Goal: Information Seeking & Learning: Understand process/instructions

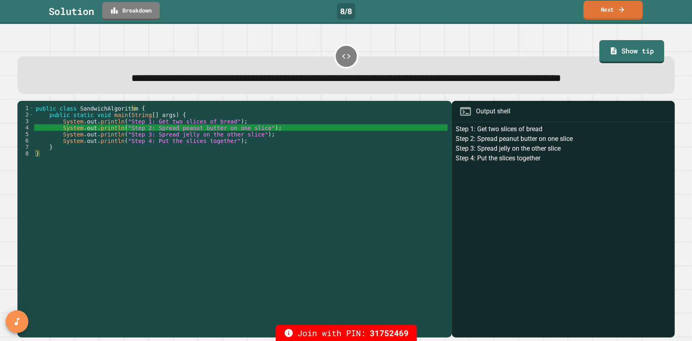
click at [622, 12] on icon at bounding box center [621, 9] width 8 height 9
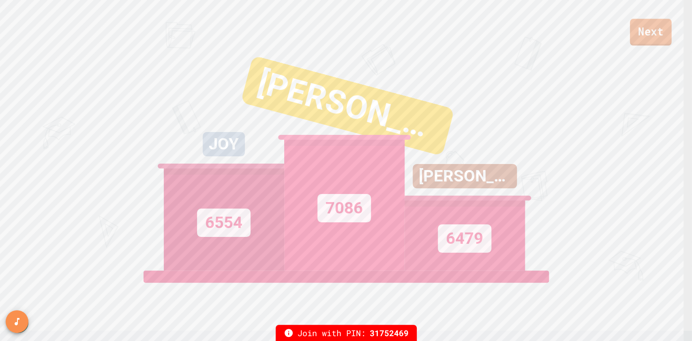
click at [644, 28] on link "Next" at bounding box center [651, 32] width 42 height 27
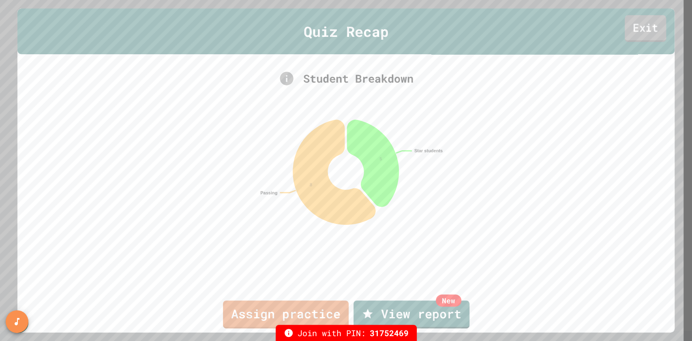
click at [631, 29] on link "Exit" at bounding box center [645, 28] width 41 height 27
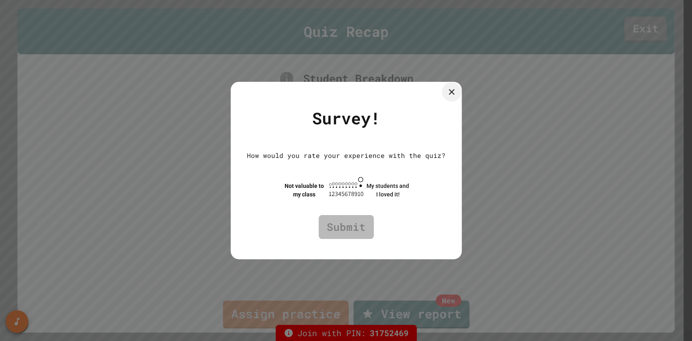
click at [461, 85] on div at bounding box center [451, 91] width 19 height 19
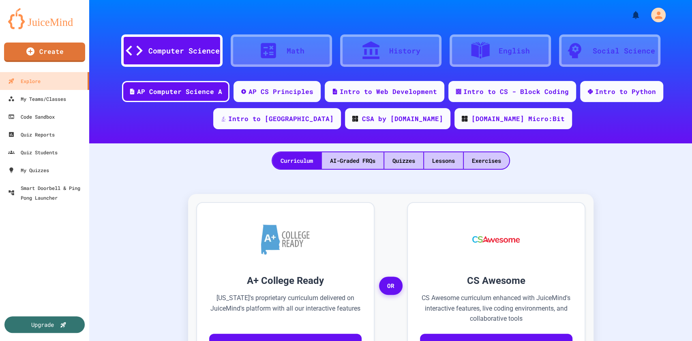
click at [397, 163] on div "Quizzes" at bounding box center [403, 160] width 39 height 17
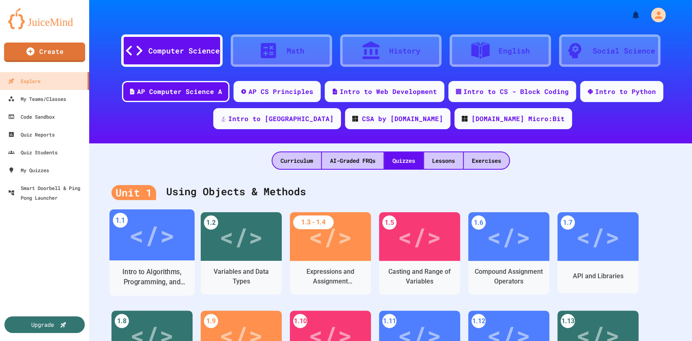
click at [154, 257] on div "</>" at bounding box center [151, 235] width 85 height 51
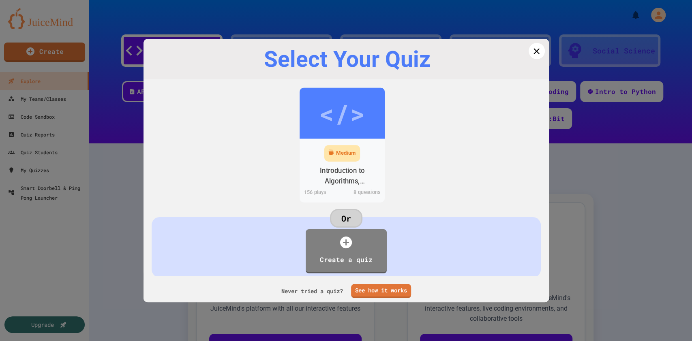
click at [341, 116] on div "</>" at bounding box center [342, 113] width 46 height 39
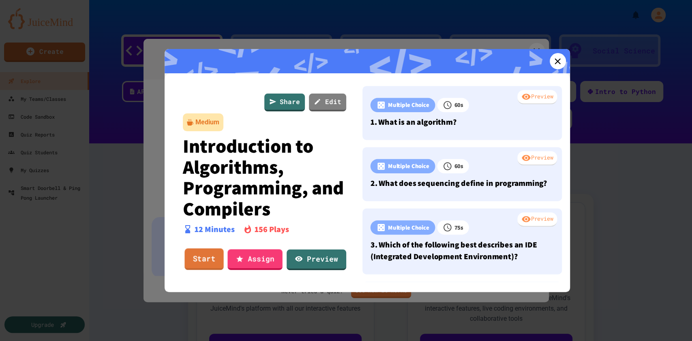
click at [206, 257] on link "Start" at bounding box center [203, 260] width 39 height 22
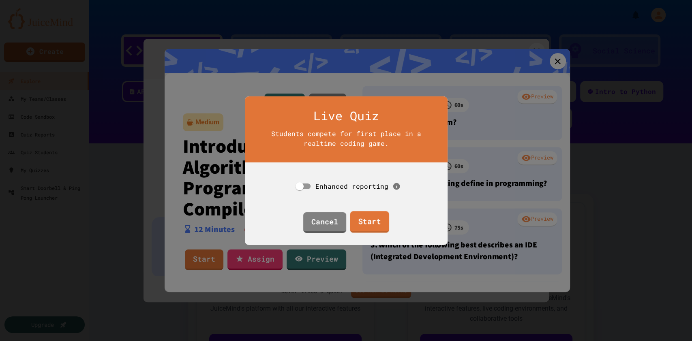
click at [373, 221] on link "Start" at bounding box center [369, 222] width 39 height 22
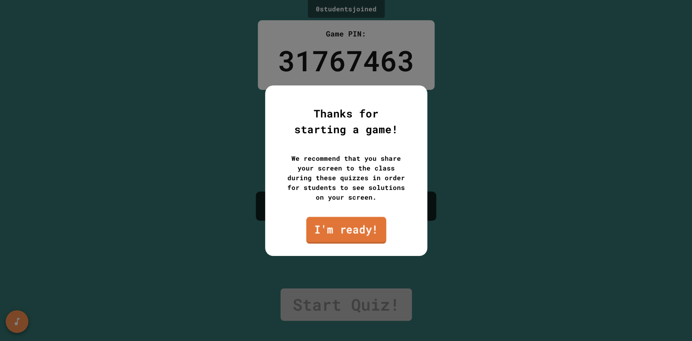
click at [342, 236] on link "I'm ready!" at bounding box center [346, 230] width 80 height 27
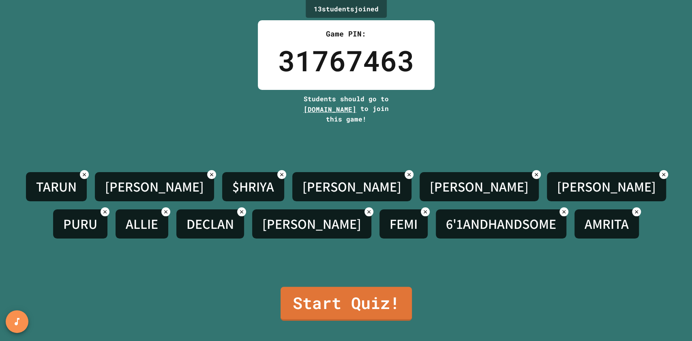
click at [561, 210] on icon at bounding box center [564, 212] width 6 height 6
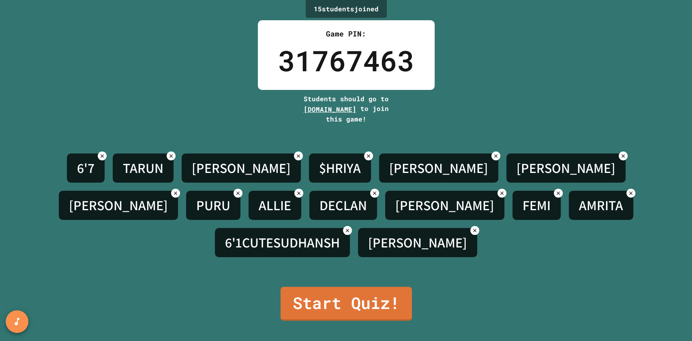
click at [99, 159] on icon at bounding box center [102, 156] width 6 height 6
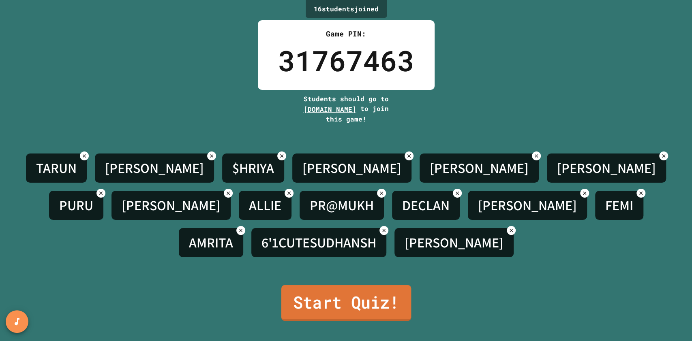
click at [331, 303] on link "Start Quiz!" at bounding box center [346, 303] width 130 height 36
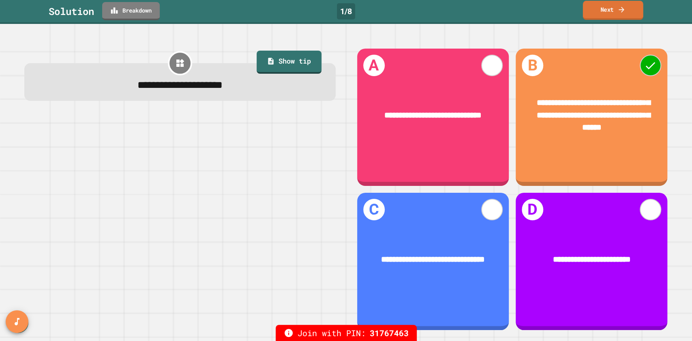
click at [597, 10] on link "Next" at bounding box center [613, 10] width 60 height 19
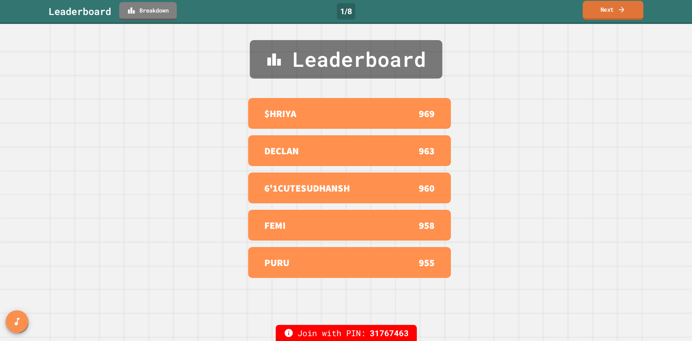
click at [597, 10] on link "Next" at bounding box center [613, 10] width 61 height 19
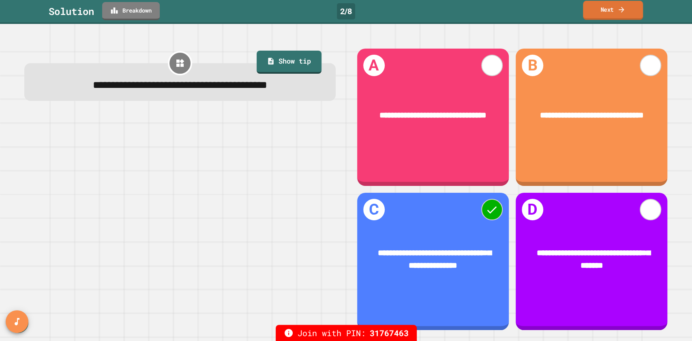
click at [597, 10] on link "Next" at bounding box center [613, 10] width 60 height 19
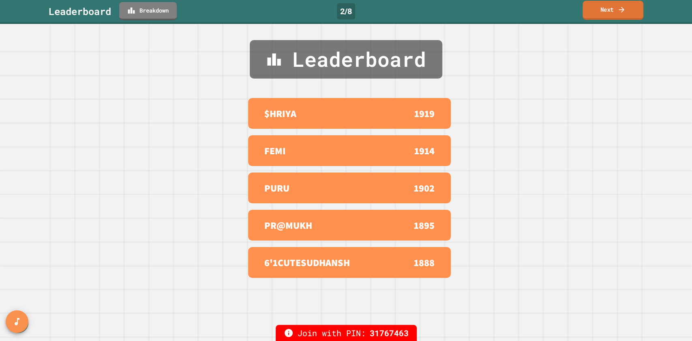
click at [597, 10] on link "Next" at bounding box center [613, 10] width 61 height 19
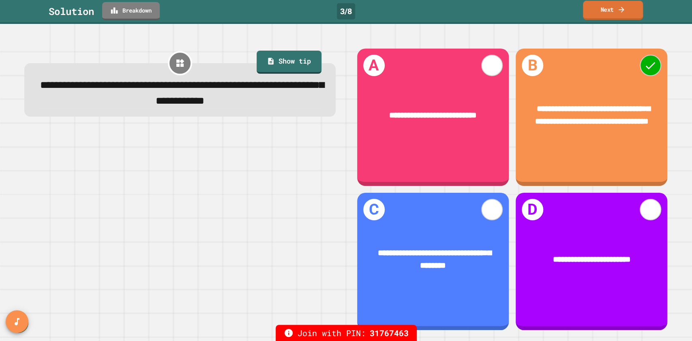
click at [597, 10] on link "Next" at bounding box center [613, 10] width 60 height 19
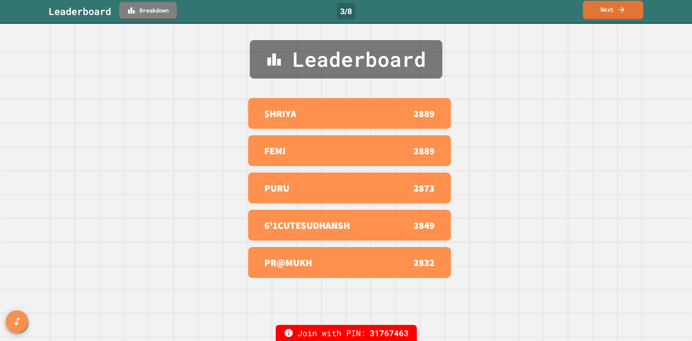
click at [597, 10] on link "Next" at bounding box center [613, 10] width 60 height 19
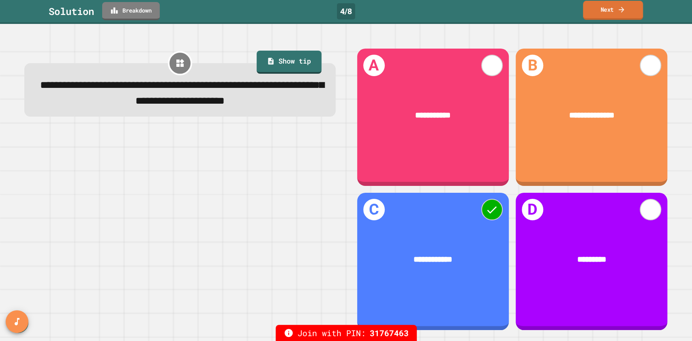
click at [597, 10] on link "Next" at bounding box center [613, 10] width 60 height 19
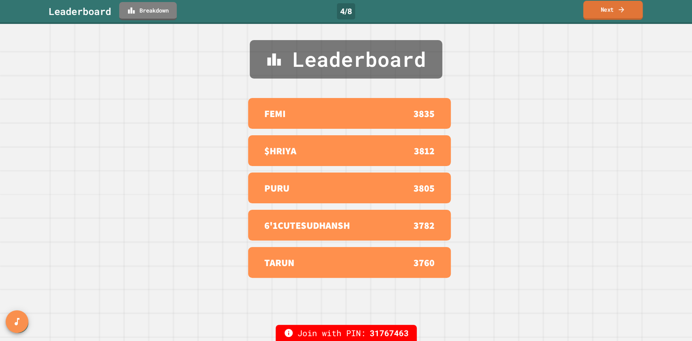
click at [597, 10] on link "Next" at bounding box center [613, 10] width 60 height 19
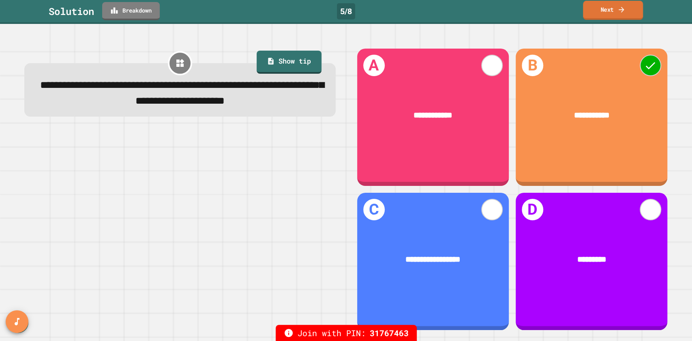
click at [597, 10] on link "Next" at bounding box center [613, 10] width 60 height 19
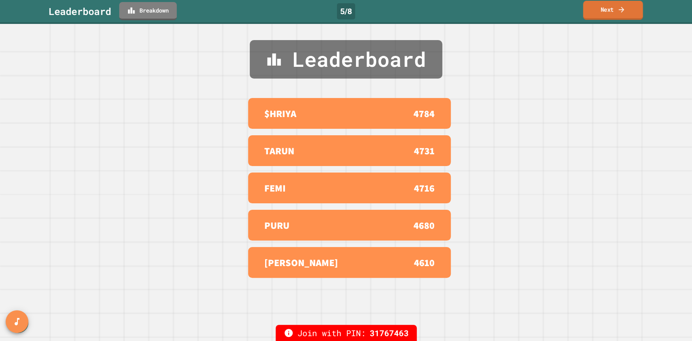
click at [597, 10] on link "Next" at bounding box center [613, 10] width 60 height 19
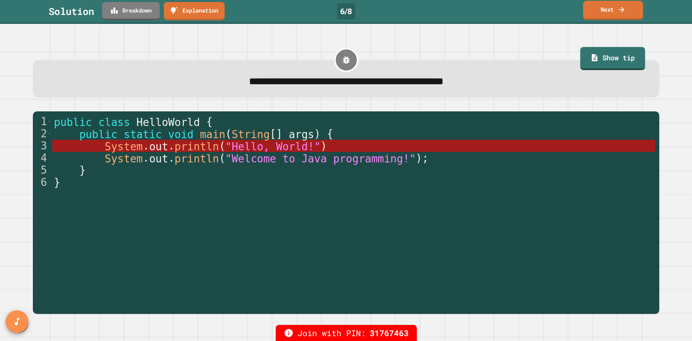
click at [597, 10] on link "Next" at bounding box center [613, 10] width 60 height 19
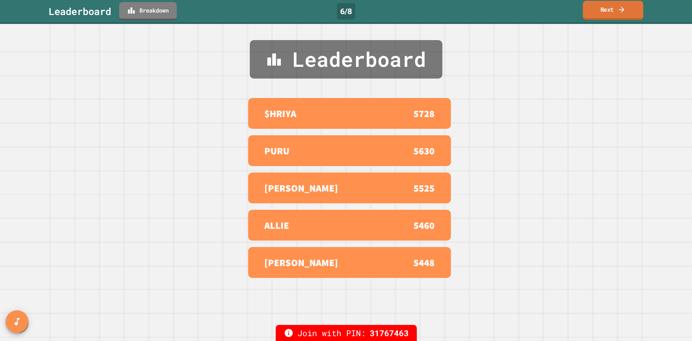
click at [597, 10] on link "Next" at bounding box center [613, 10] width 60 height 19
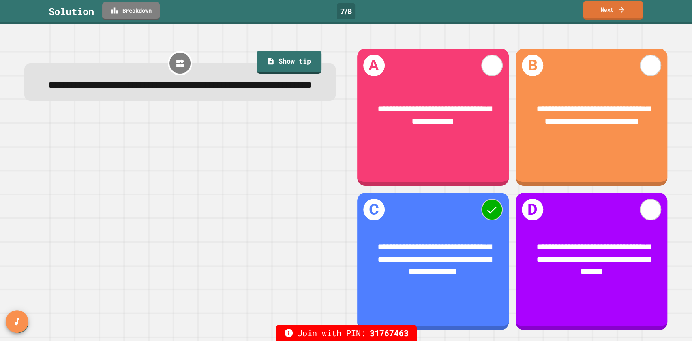
click at [597, 10] on link "Next" at bounding box center [613, 10] width 60 height 19
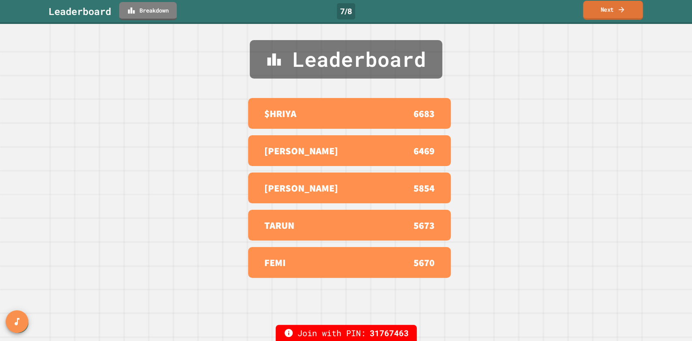
click at [597, 10] on link "Next" at bounding box center [613, 10] width 60 height 19
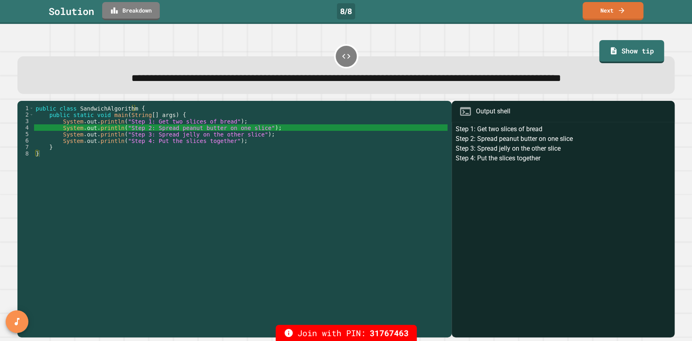
click at [502, 232] on div "Step 1: Get two slices of bread Step 2: Spread peanut butter on one slice Step …" at bounding box center [563, 230] width 215 height 213
click at [604, 9] on link "Next" at bounding box center [613, 10] width 60 height 19
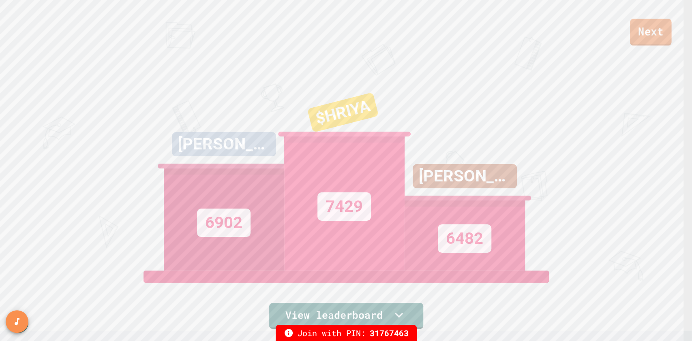
click at [649, 32] on link "Next" at bounding box center [650, 32] width 41 height 27
